Goal: Task Accomplishment & Management: Manage account settings

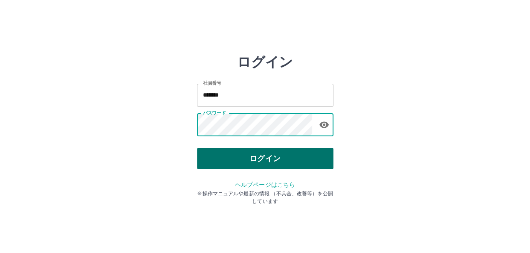
click at [253, 162] on button "ログイン" at bounding box center [265, 158] width 137 height 21
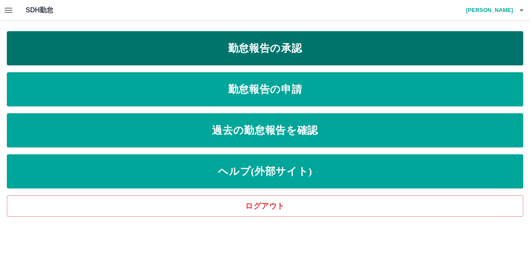
click at [248, 47] on link "勤怠報告の承認" at bounding box center [265, 48] width 517 height 34
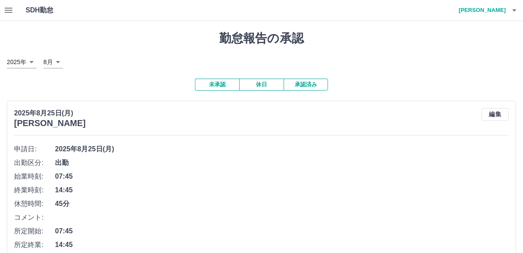
click at [6, 8] on icon "button" at bounding box center [9, 10] width 8 height 5
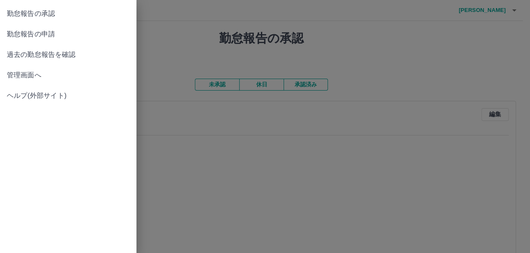
click at [35, 74] on span "管理画面へ" at bounding box center [68, 75] width 123 height 10
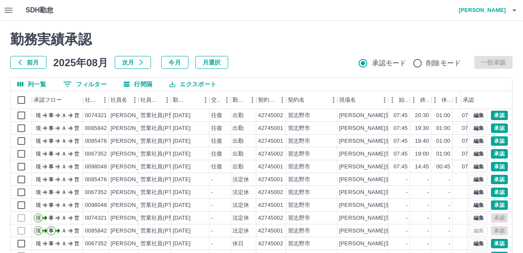
click at [103, 85] on button "0 フィルター" at bounding box center [84, 84] width 57 height 13
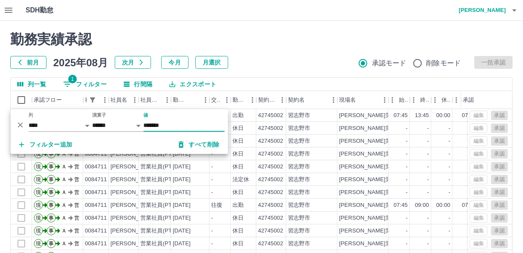
type input "*******"
click at [239, 47] on h2 "勤務実績承認" at bounding box center [261, 39] width 503 height 16
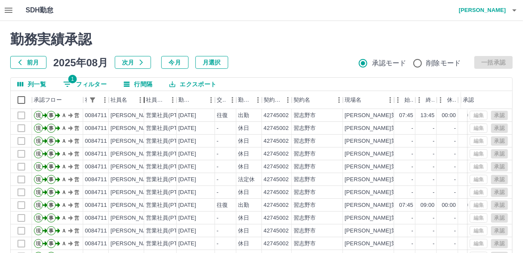
drag, startPoint x: 138, startPoint y: 102, endPoint x: 143, endPoint y: 102, distance: 5.5
click at [143, 102] on div "社員名" at bounding box center [144, 100] width 10 height 18
